Goal: Transaction & Acquisition: Subscribe to service/newsletter

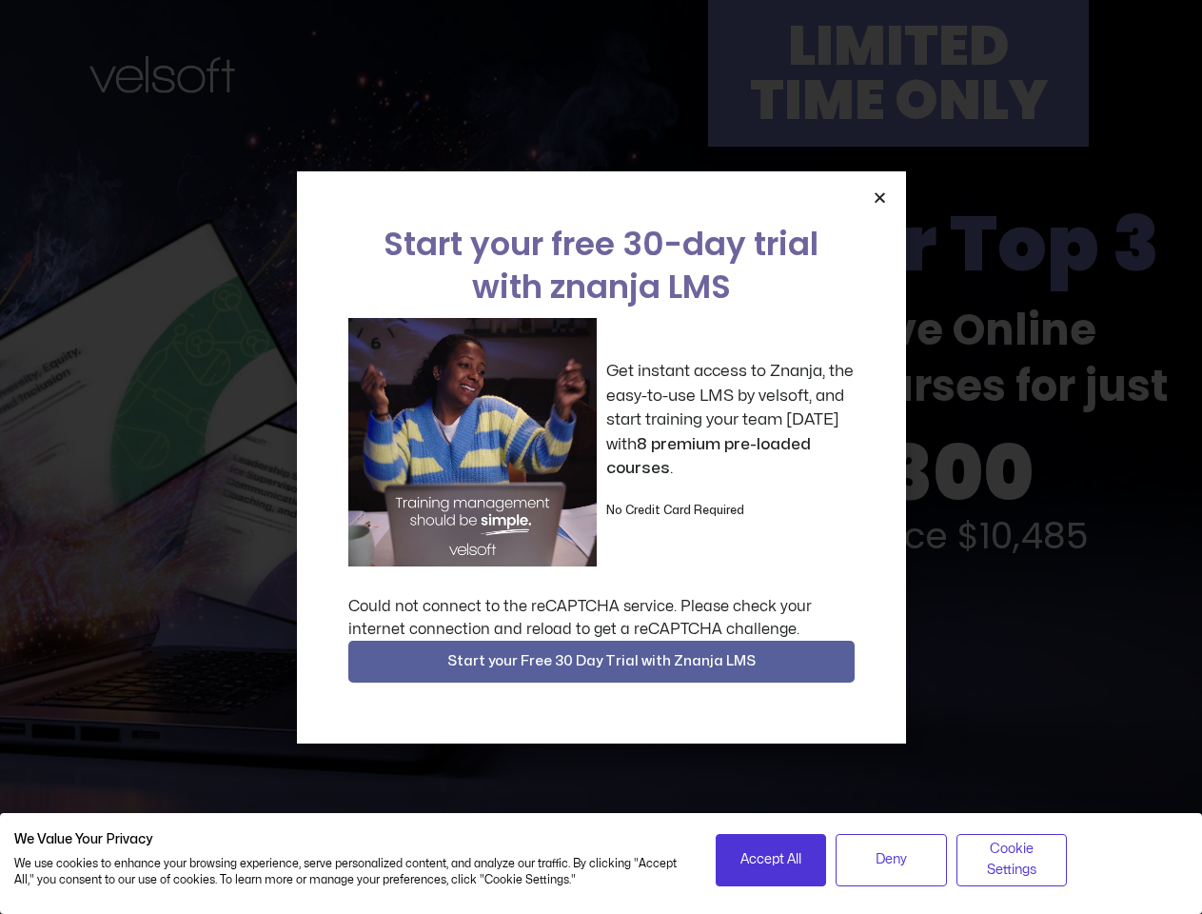
click at [601, 457] on div "Get instant access to Znanja, the easy-to-use LMS by velsoft, and start trainin…" at bounding box center [601, 442] width 506 height 248
click at [879, 197] on icon "Close" at bounding box center [880, 197] width 14 height 14
click at [602, 662] on span "Start your Free 30 Day Trial with Znanja LMS" at bounding box center [601, 661] width 308 height 23
click at [771, 859] on span "Accept All" at bounding box center [771, 859] width 61 height 21
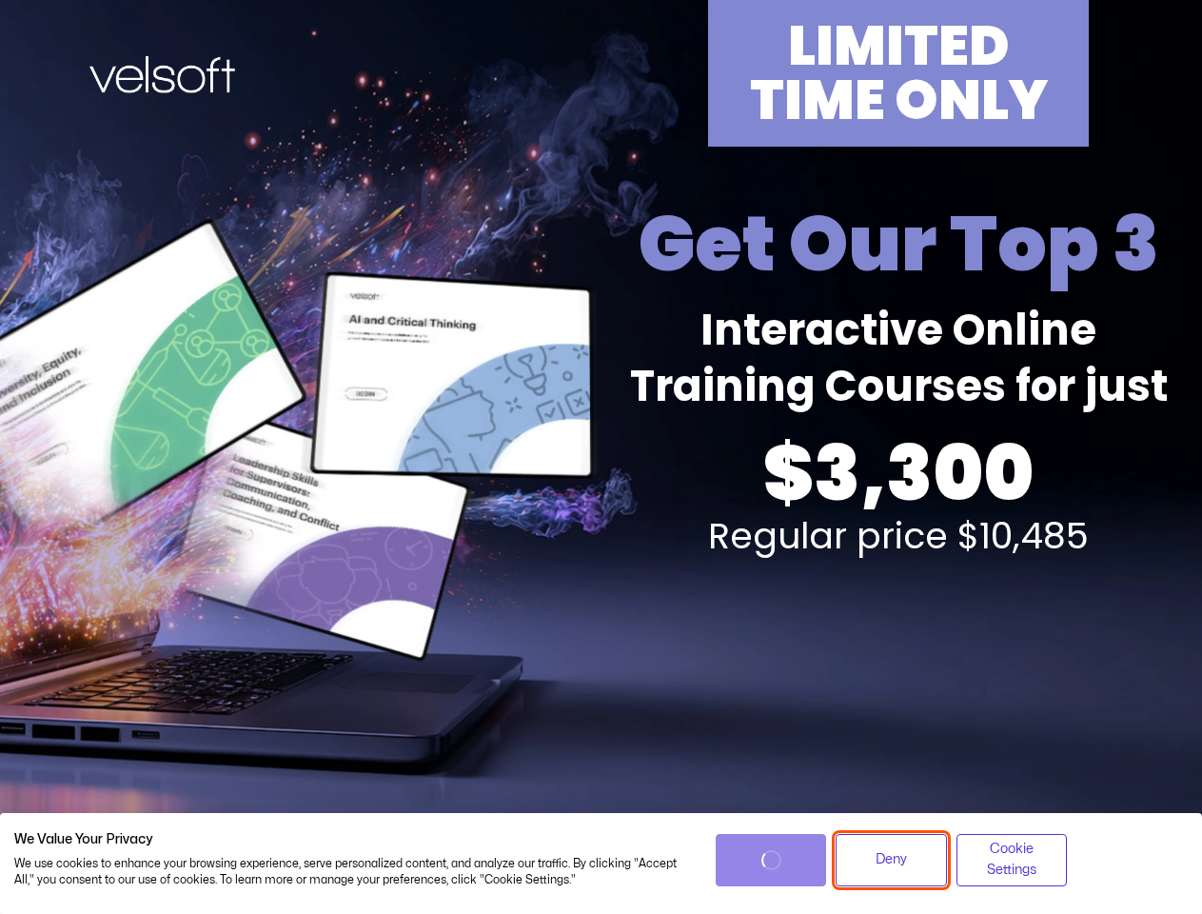
click at [891, 859] on span "Deny" at bounding box center [891, 859] width 31 height 21
